Goal: Navigation & Orientation: Find specific page/section

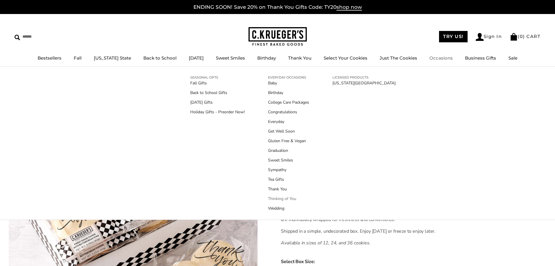
click at [283, 198] on link "Thinking of You" at bounding box center [288, 198] width 41 height 6
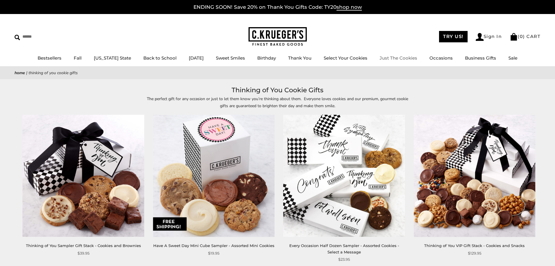
click at [395, 56] on link "Just The Cookies" at bounding box center [399, 58] width 38 height 6
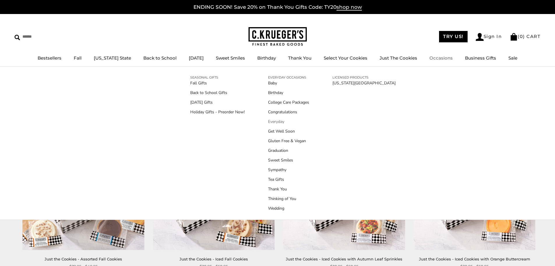
click at [269, 122] on link "Everyday" at bounding box center [288, 121] width 41 height 6
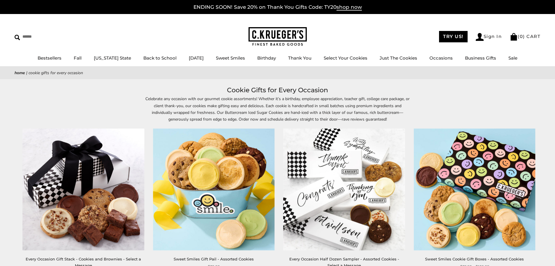
click at [270, 122] on p "Celebrate any occasion with our gourmet cookie assortments! Whether it’s a birt…" at bounding box center [278, 108] width 268 height 27
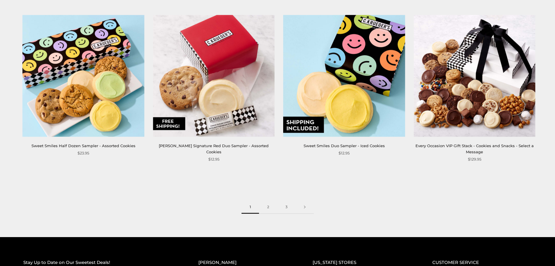
scroll to position [940, 0]
